Goal: Information Seeking & Learning: Understand process/instructions

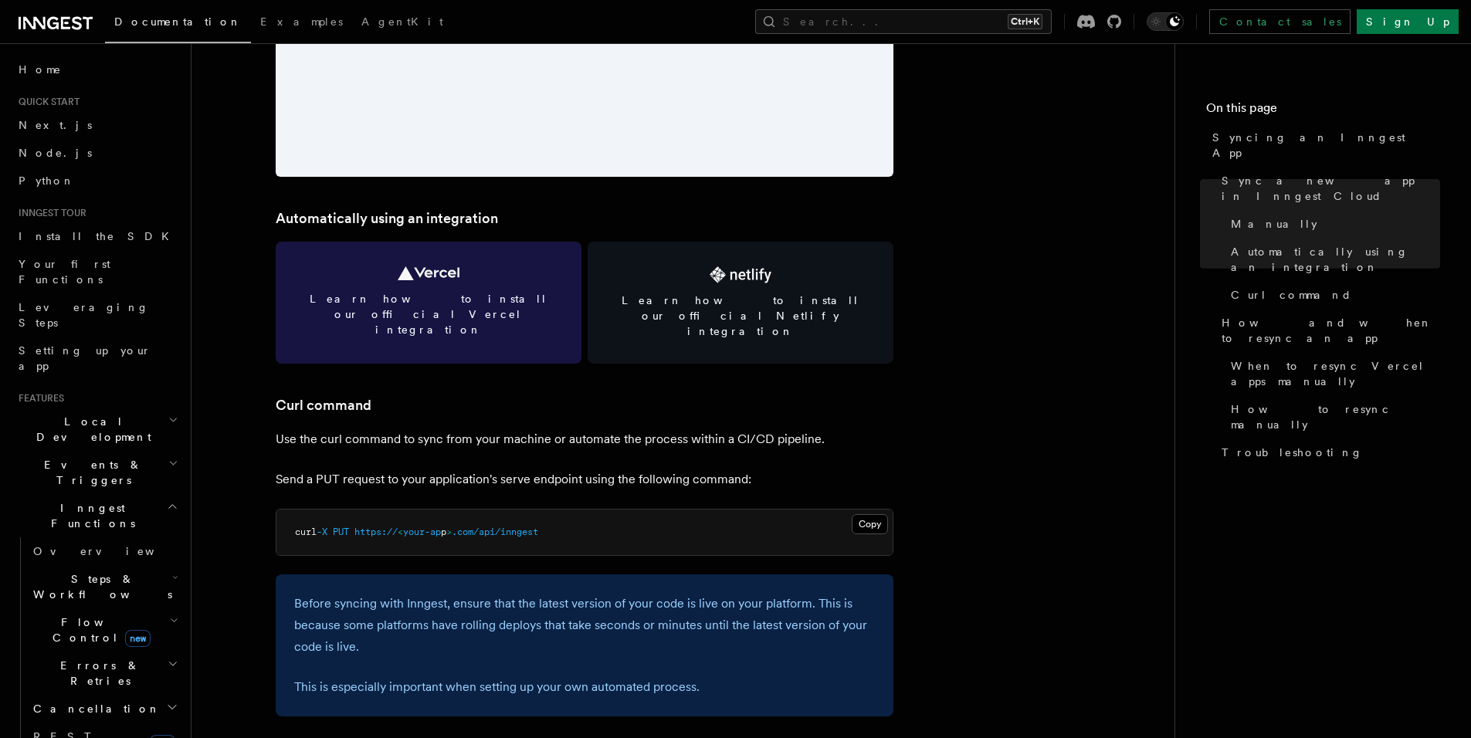
scroll to position [2011, 0]
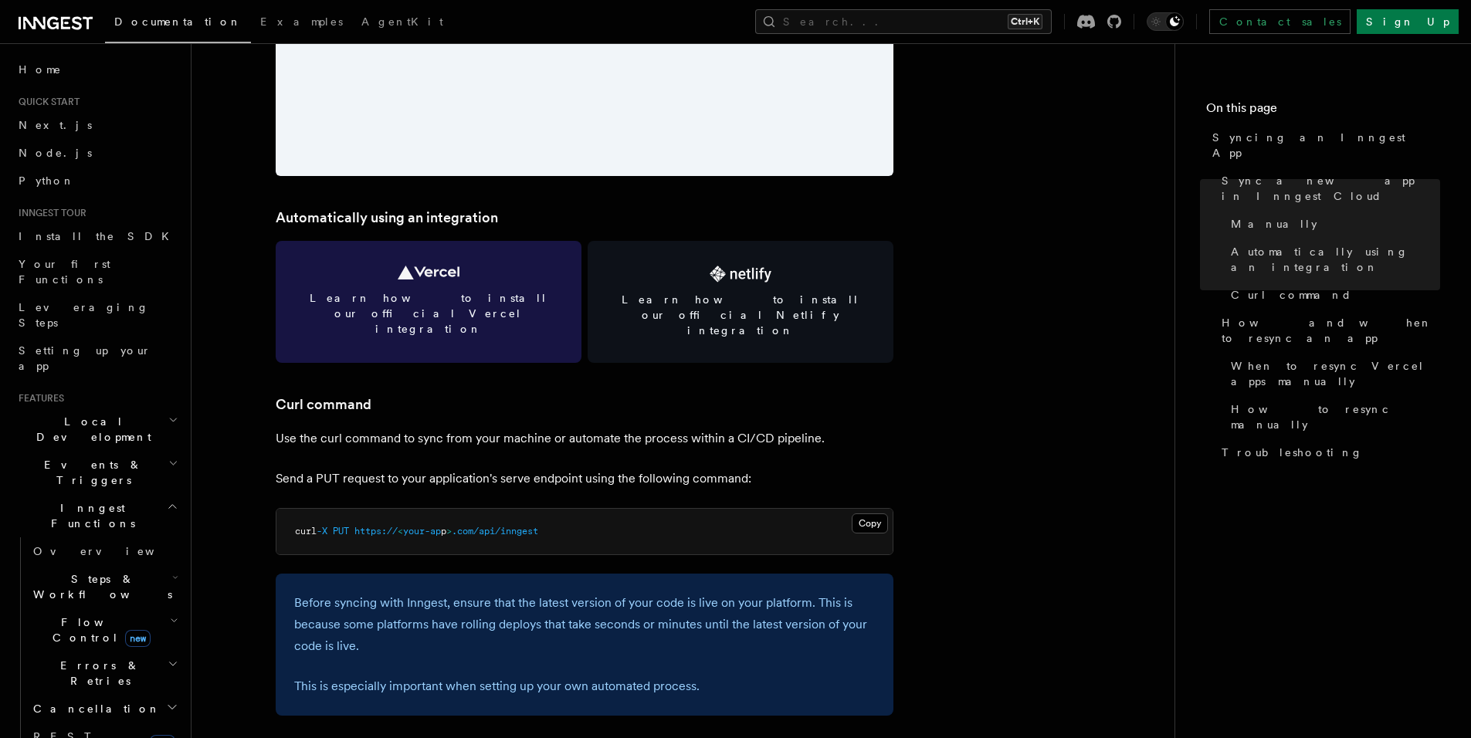
click at [449, 323] on link "Learn how to install our official Vercel integration" at bounding box center [429, 302] width 306 height 122
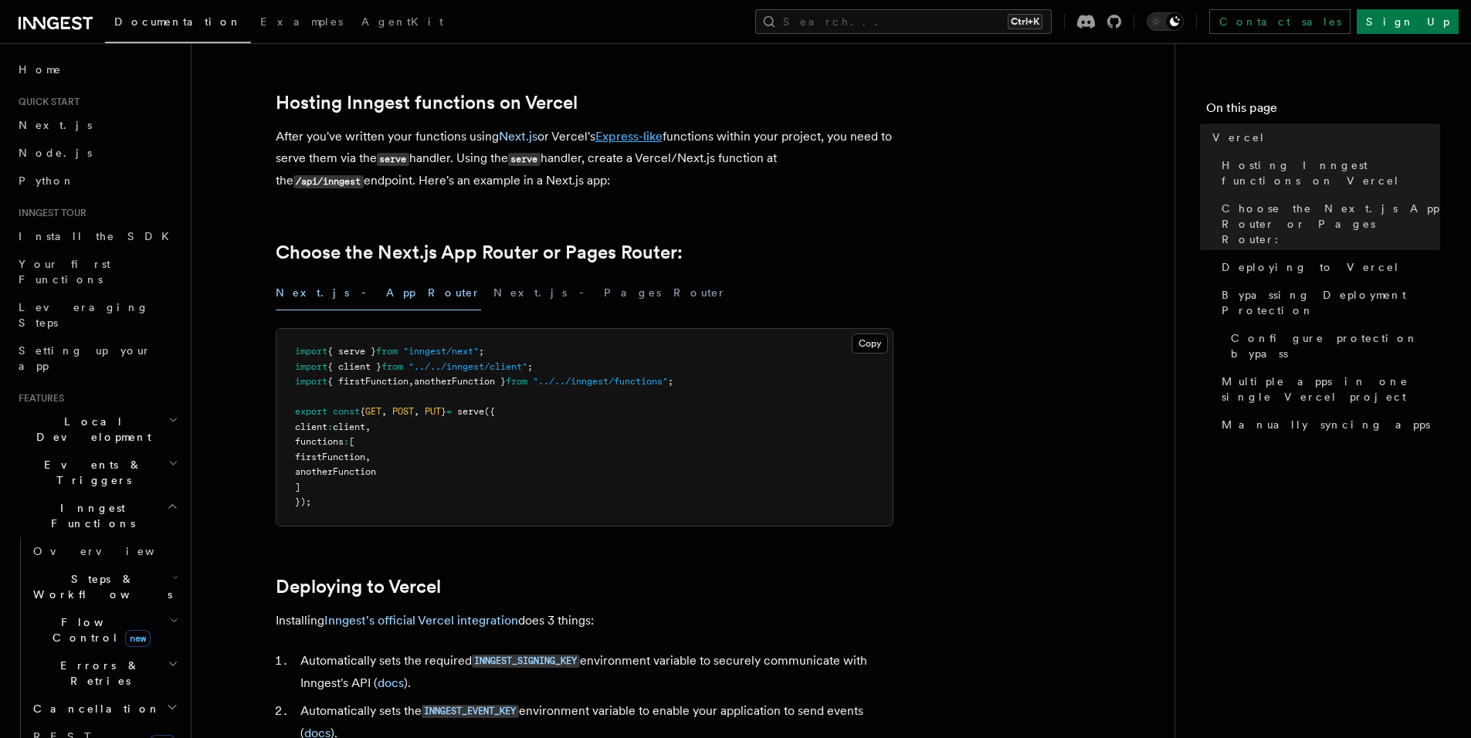
scroll to position [205, 0]
click at [493, 289] on button "Next.js - Pages Router" at bounding box center [609, 292] width 233 height 35
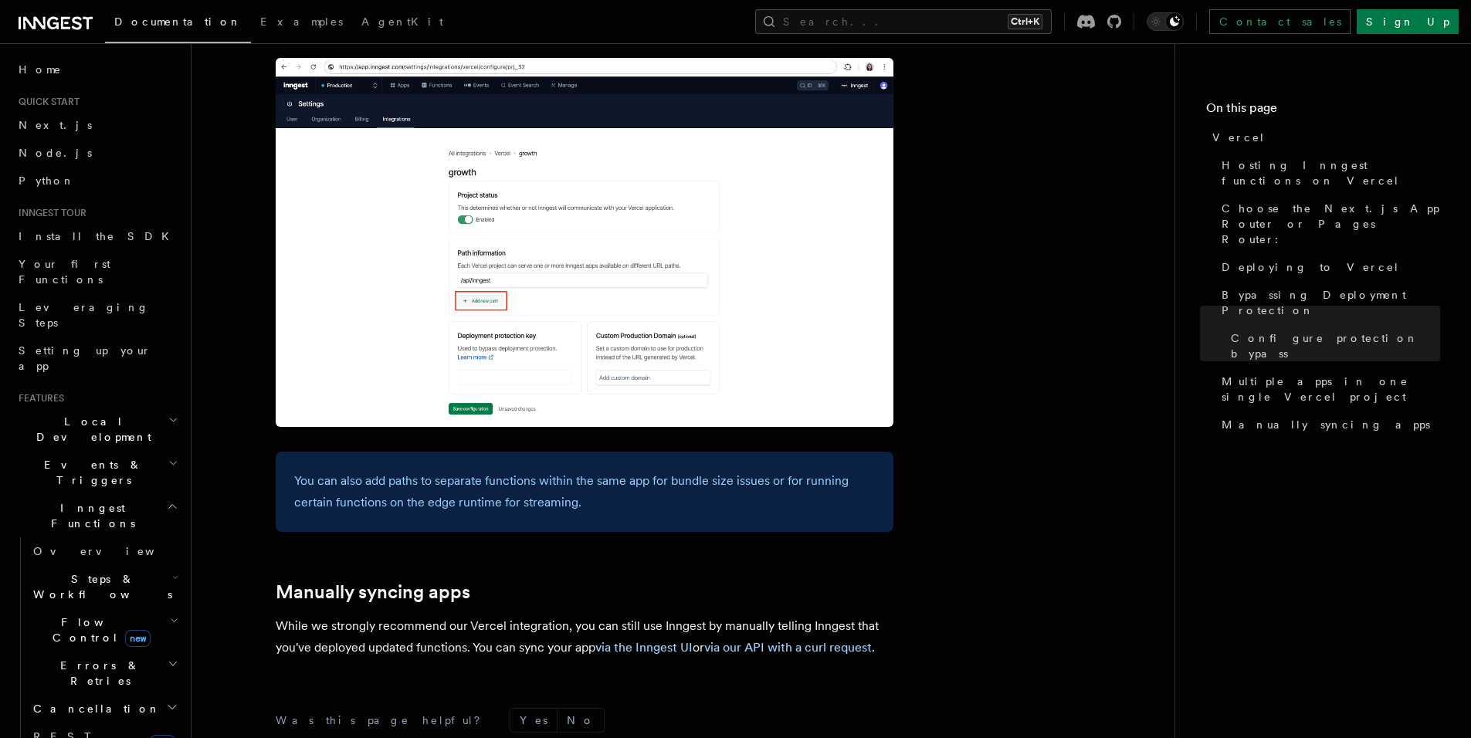
scroll to position [2318, 0]
